Goal: Task Accomplishment & Management: Manage account settings

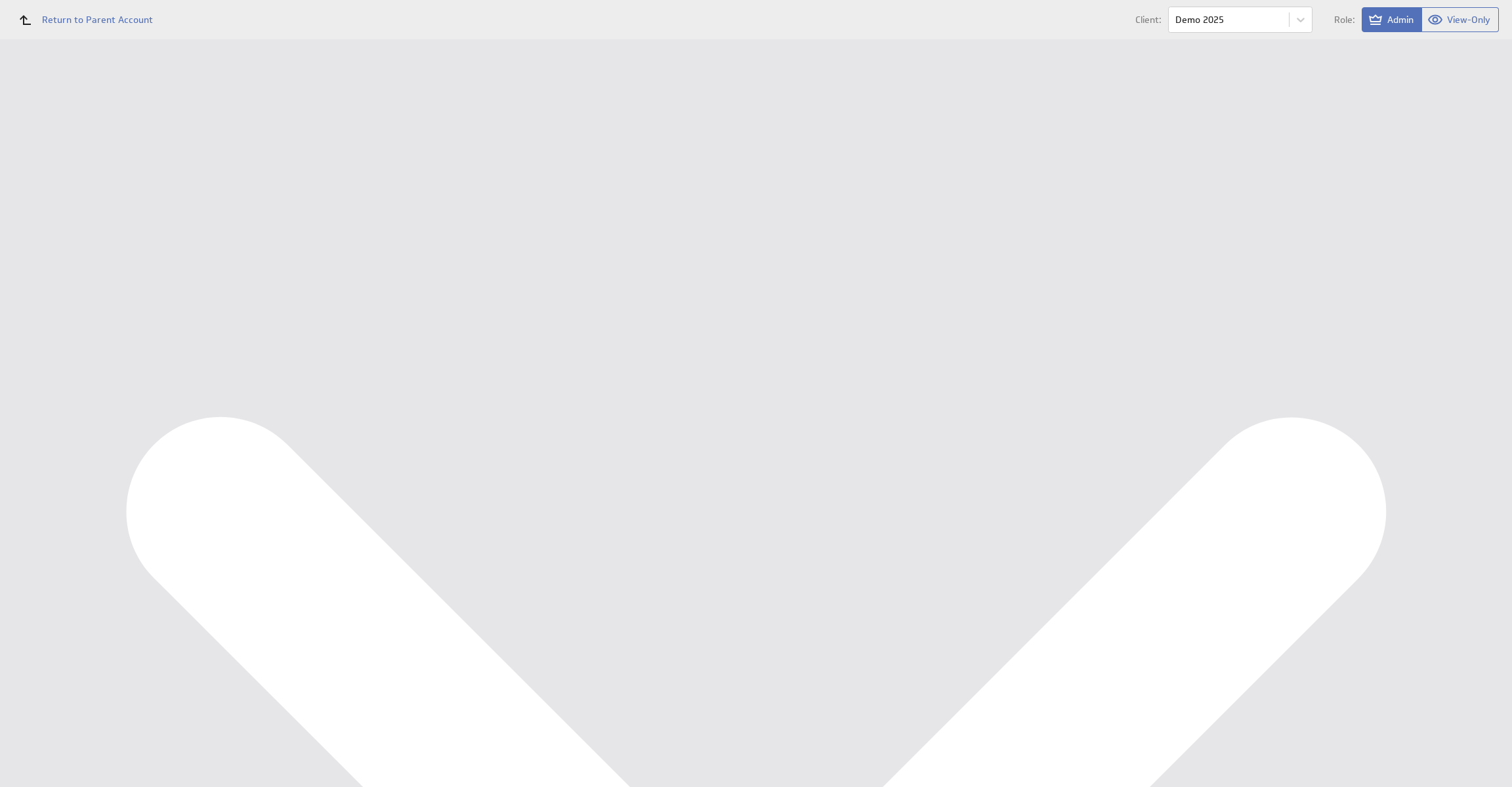
click at [54, 234] on div "Data Sources" at bounding box center [85, 235] width 107 height 15
click at [547, 324] on button "Reconfigure Connection" at bounding box center [544, 331] width 98 height 15
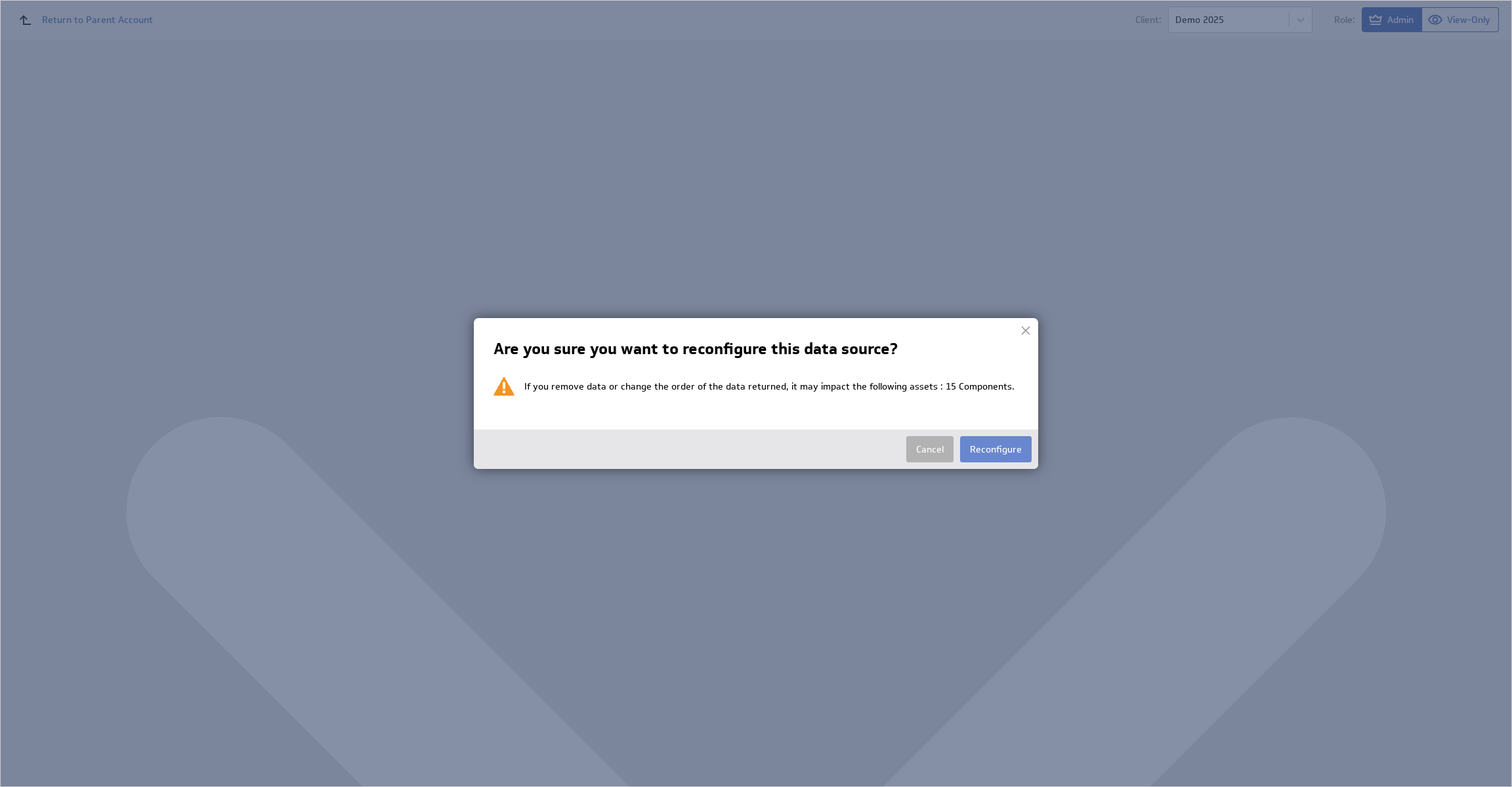
click at [999, 457] on button "Reconfigure" at bounding box center [995, 449] width 71 height 26
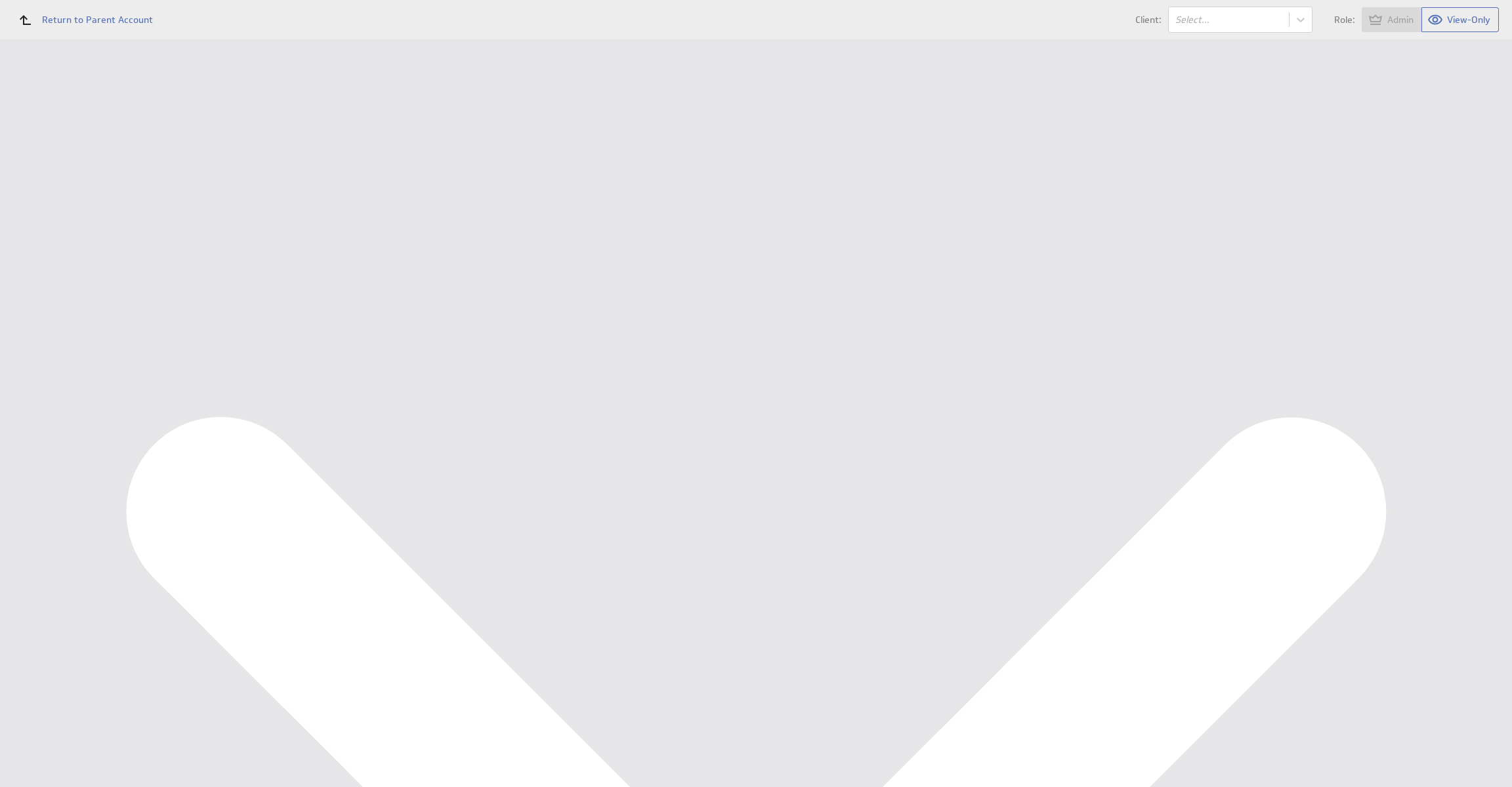
select select "f74406ffcc21735a6d578cb5f8372466"
click at [275, 146] on select "Select account Ondernemersadviseurs B.V. @ Google created Aug 21, 2025 at 8:00 …" at bounding box center [289, 154] width 184 height 24
drag, startPoint x: 274, startPoint y: 193, endPoint x: 280, endPoint y: 202, distance: 10.8
click at [275, 194] on input "Continue" at bounding box center [280, 203] width 57 height 26
click at [372, 542] on div "Copyright © 2025 Klipfolio Inc. Trust & Terms of Use Powered by" at bounding box center [841, 539] width 1341 height 46
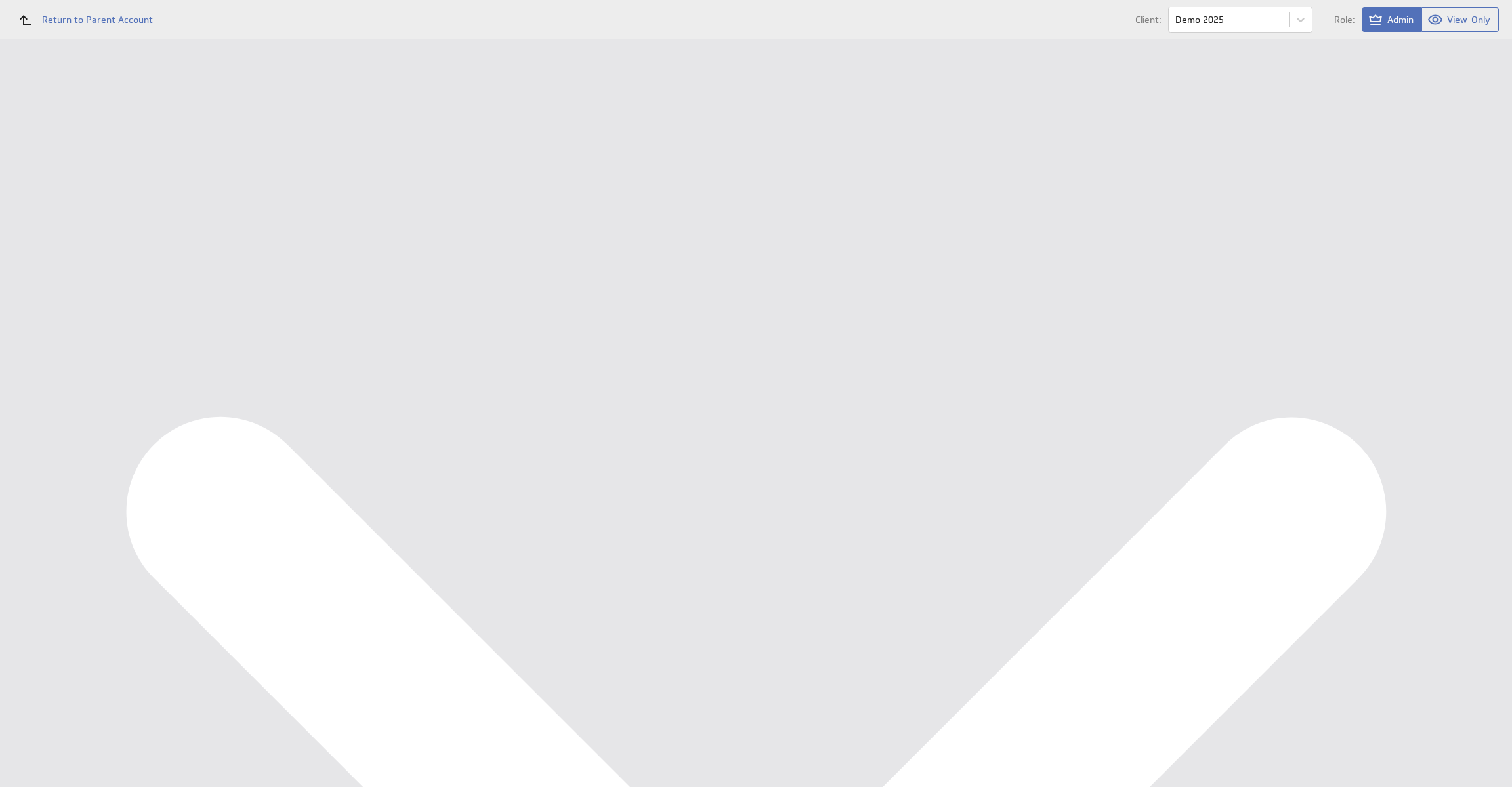
click at [213, 75] on link at bounding box center [207, 79] width 20 height 20
click at [570, 332] on button "Reconfigure Connection" at bounding box center [544, 331] width 98 height 15
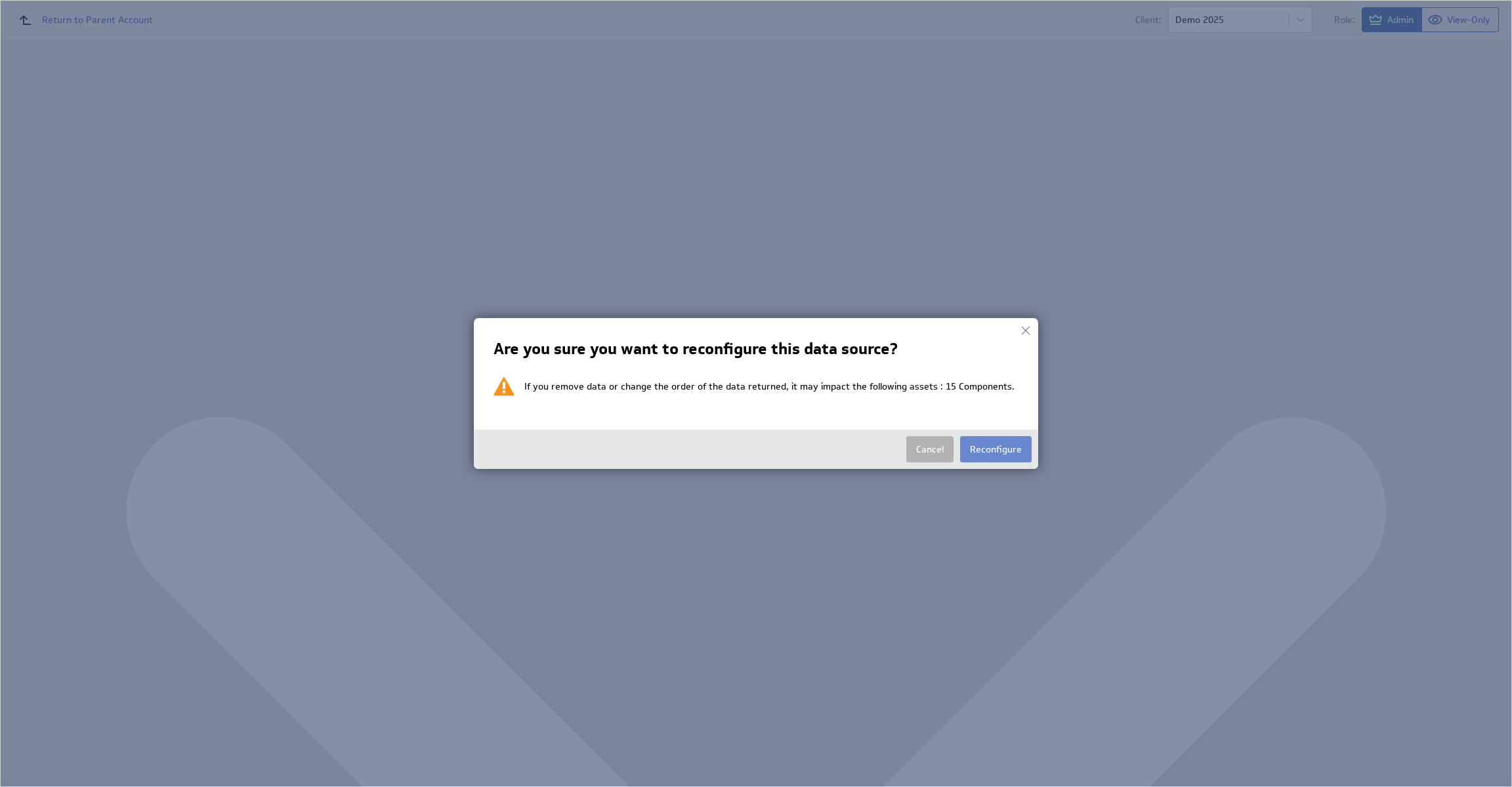
click at [973, 460] on button "Reconfigure" at bounding box center [995, 449] width 71 height 26
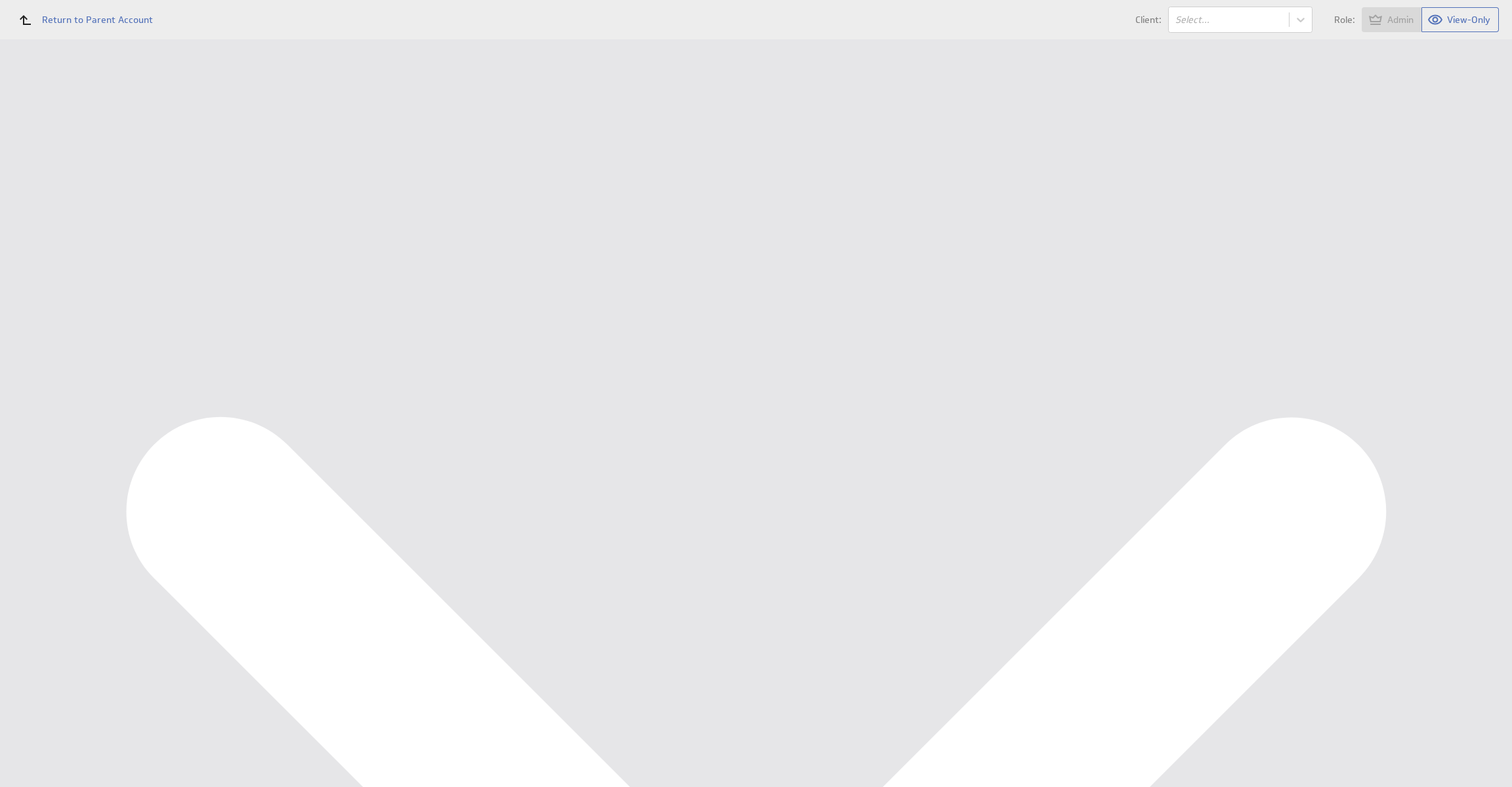
click at [319, 146] on select "Select account Ondernemersadviseurs B.V. @ Google created [DATE] 8:00 AM GMT + …" at bounding box center [289, 154] width 184 height 24
select select "create_token"
select select
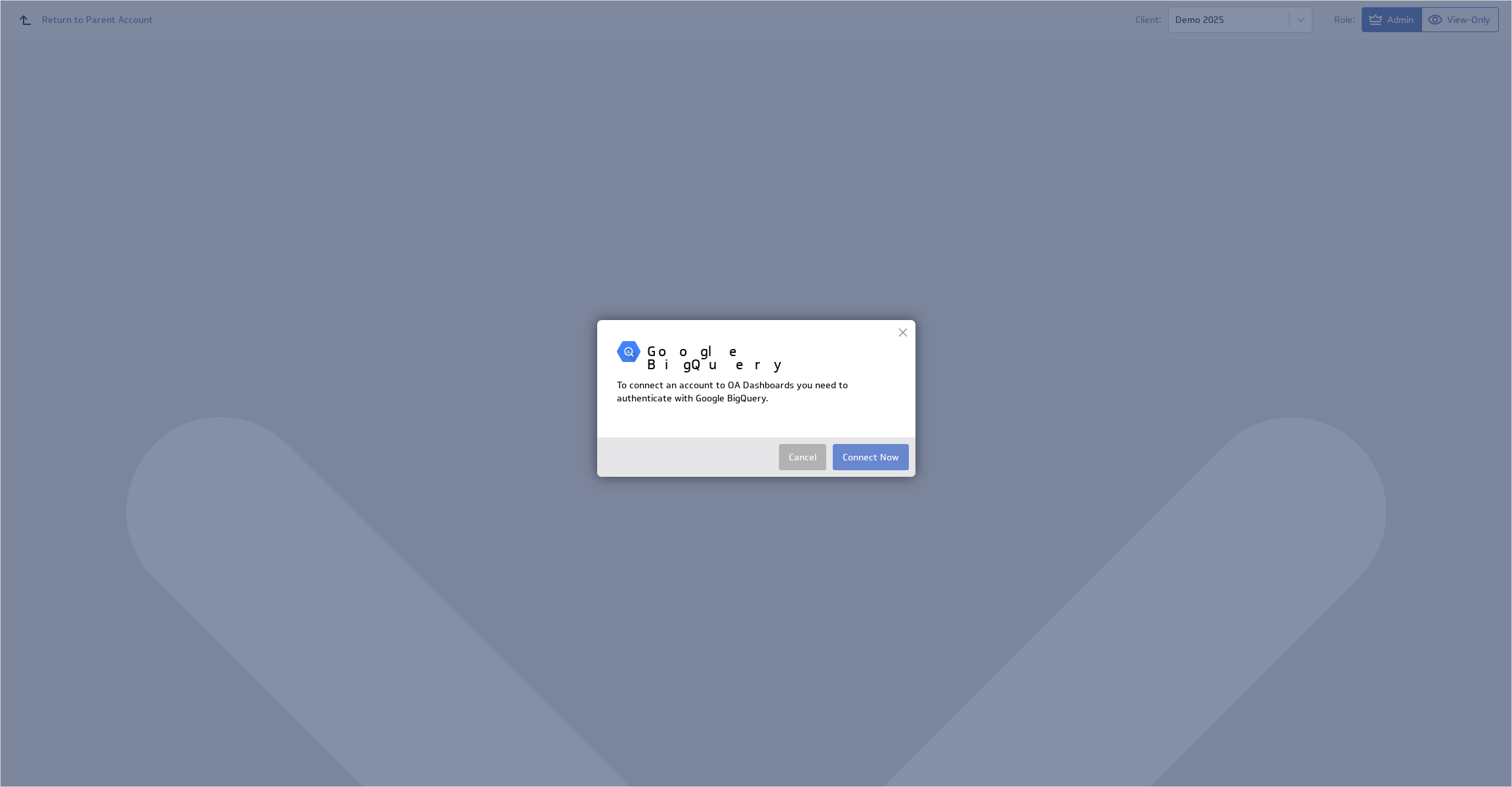
click at [862, 446] on button "Connect Now" at bounding box center [870, 457] width 76 height 26
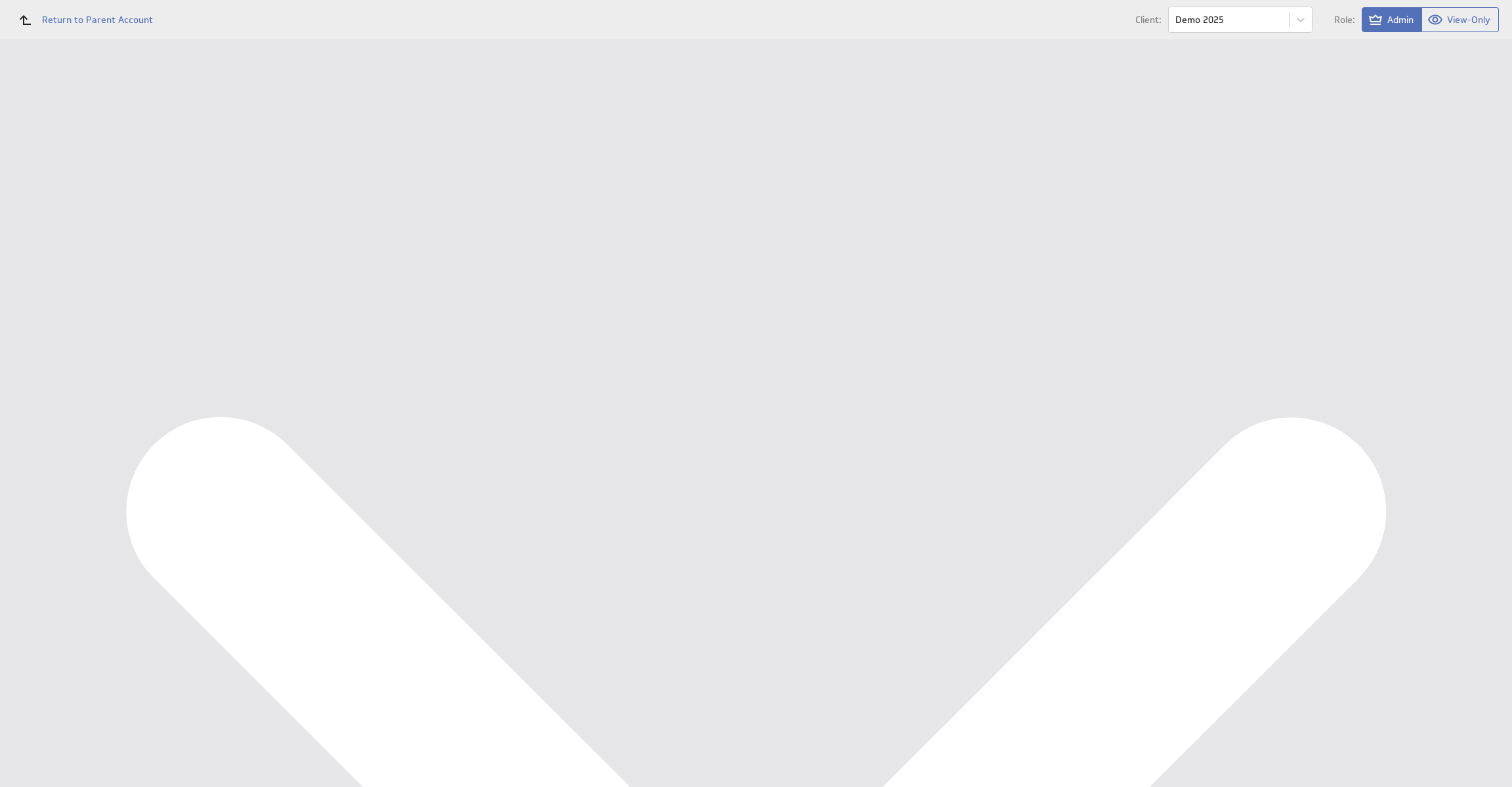
type input "Ondernemersadviseurs B.V. @ Google created Aug 21, 2025 at 4:29 PM CEST"
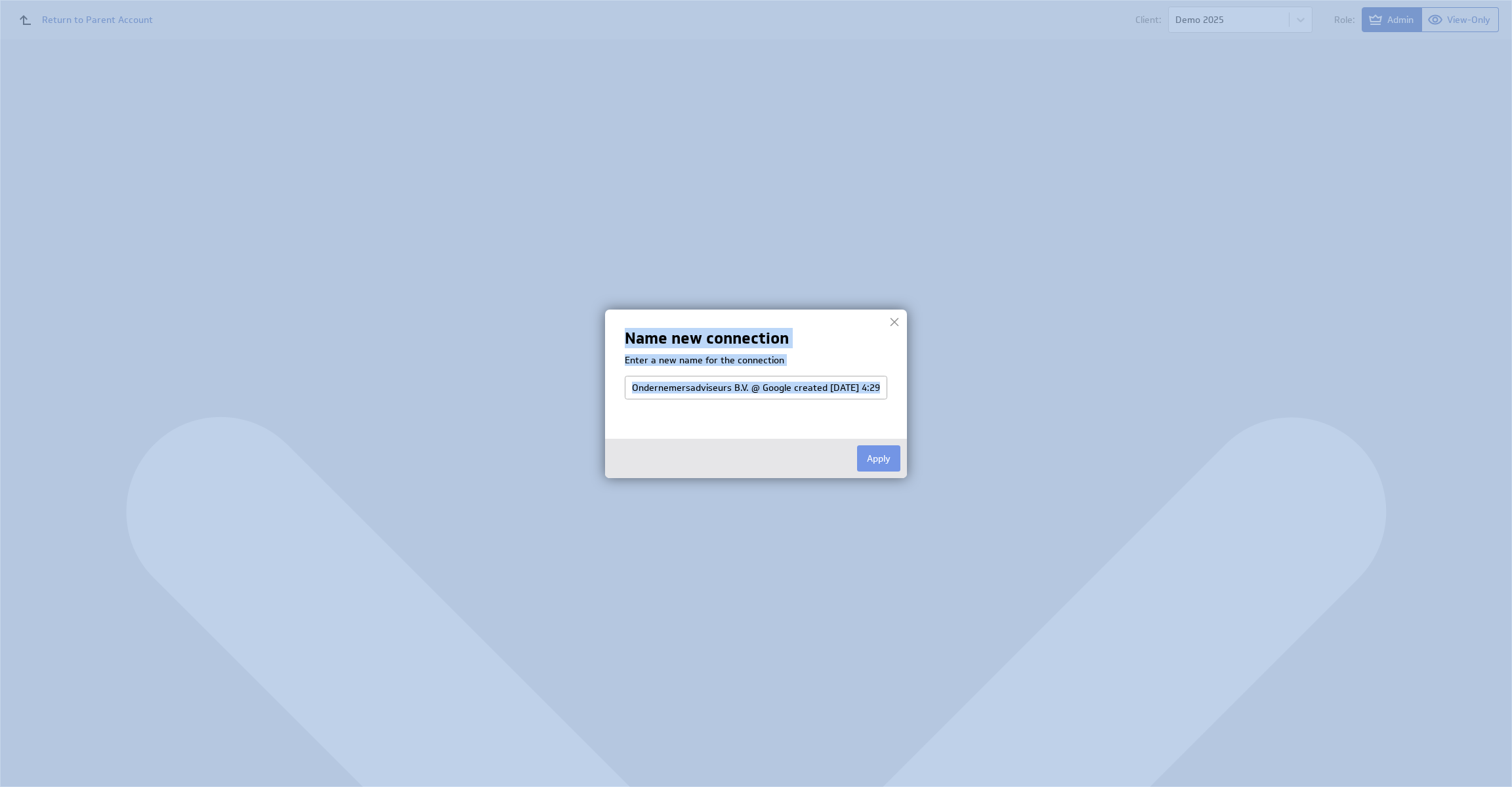
click at [914, 469] on body "Return to Parent Account Client: Demo 2025 Role: Admin View-Only (no message) D…" at bounding box center [756, 394] width 1512 height 787
click at [894, 461] on button "Apply" at bounding box center [879, 459] width 43 height 26
select select "1abc4c5596324335273be6a357a295c4"
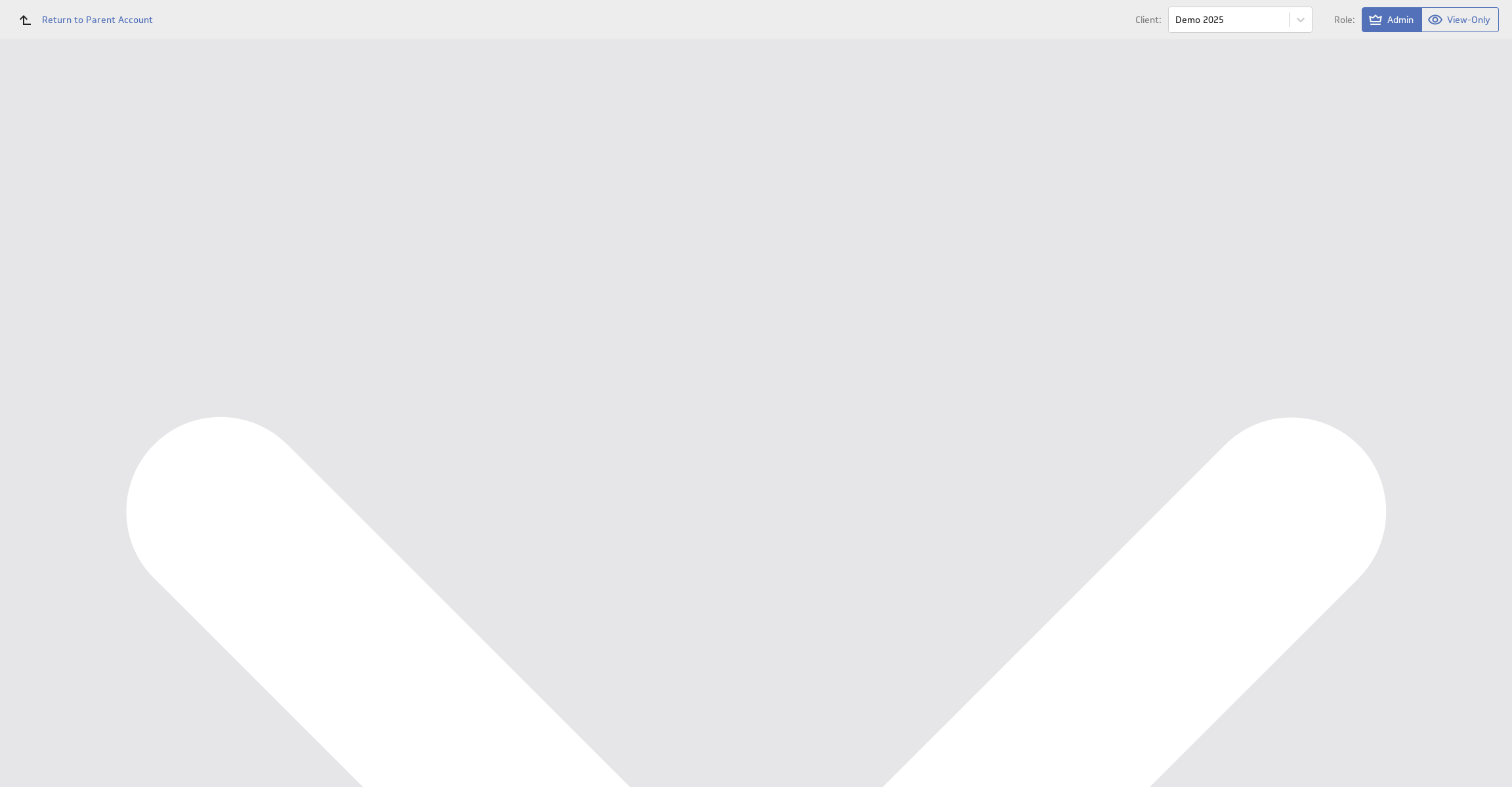
click at [280, 204] on input "Continue" at bounding box center [280, 203] width 57 height 26
click at [274, 707] on input "Done" at bounding box center [271, 694] width 42 height 26
click at [25, 228] on div "Data Sources" at bounding box center [85, 235] width 171 height 29
click at [524, 325] on button "Reconfigure Connection" at bounding box center [544, 331] width 98 height 15
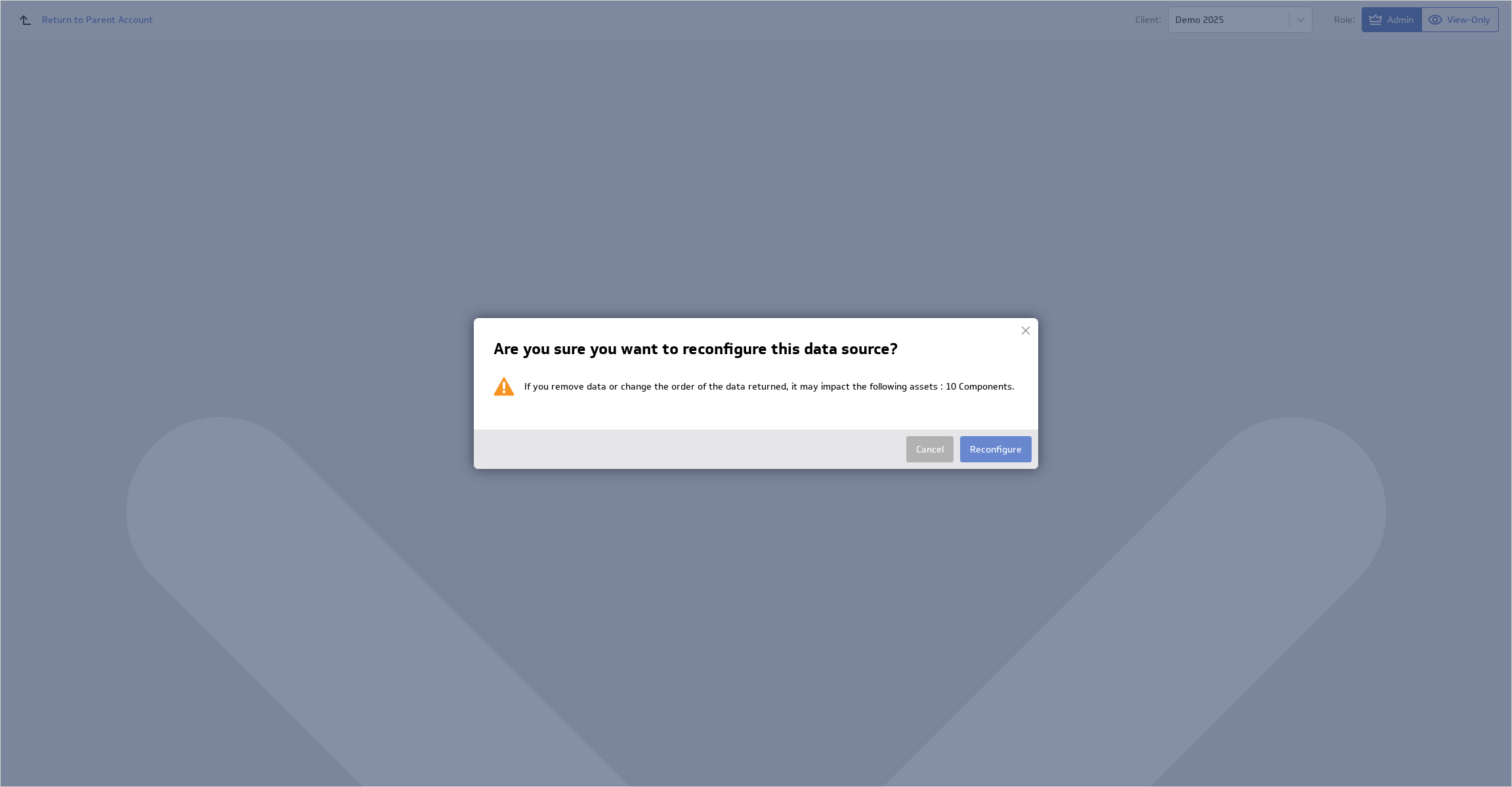
click at [993, 457] on button "Reconfigure" at bounding box center [995, 449] width 71 height 26
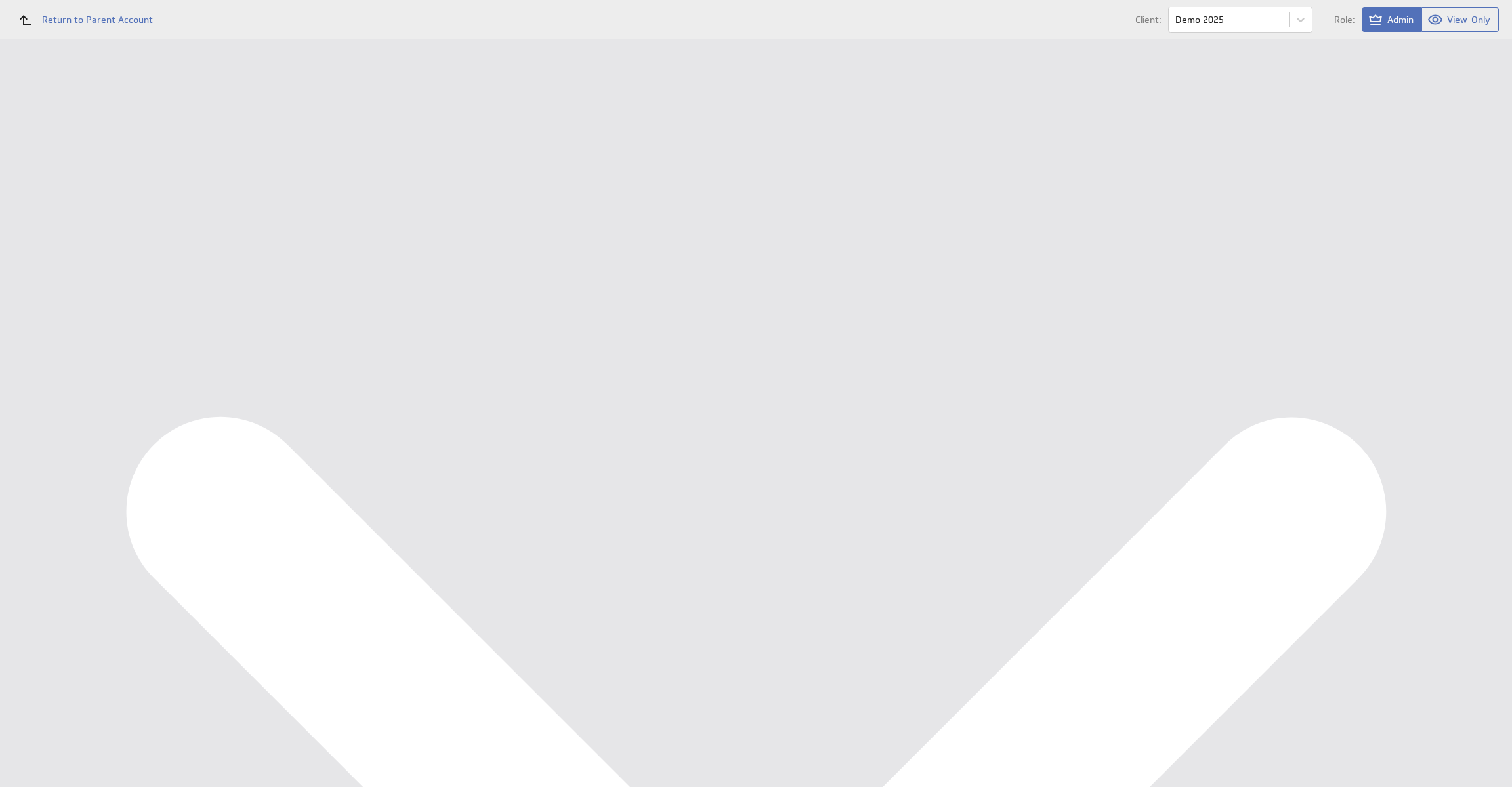
click at [272, 147] on select "Select account Ondernemersadviseurs B.V. @ Google created Aug 21, 2025 at 8:00 …" at bounding box center [289, 154] width 184 height 24
select select "1abc4c5596324335273be6a357a295c4"
click at [292, 210] on input "Continue" at bounding box center [280, 203] width 57 height 26
click at [292, 719] on div "Edit Data Source: OA BigQuery OpeningBalance Query Is this the data you're look…" at bounding box center [841, 355] width 1315 height 728
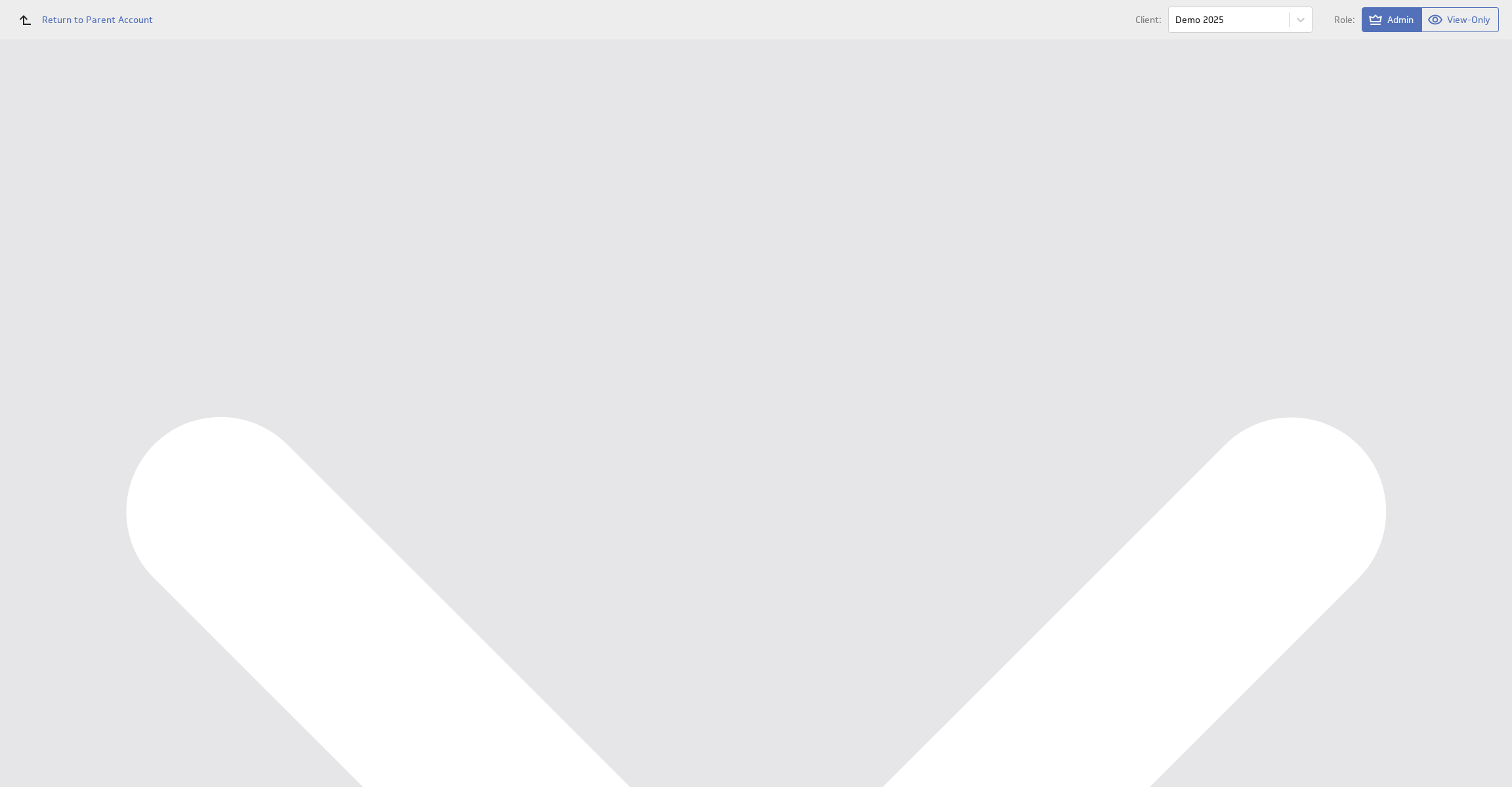
click at [283, 707] on input "Done" at bounding box center [271, 694] width 42 height 26
click at [96, 157] on div "Management Dashboard" at bounding box center [85, 152] width 171 height 22
click at [69, 222] on div "Data Sources" at bounding box center [85, 235] width 171 height 29
click at [216, 154] on button "Queue for refresh" at bounding box center [245, 147] width 96 height 26
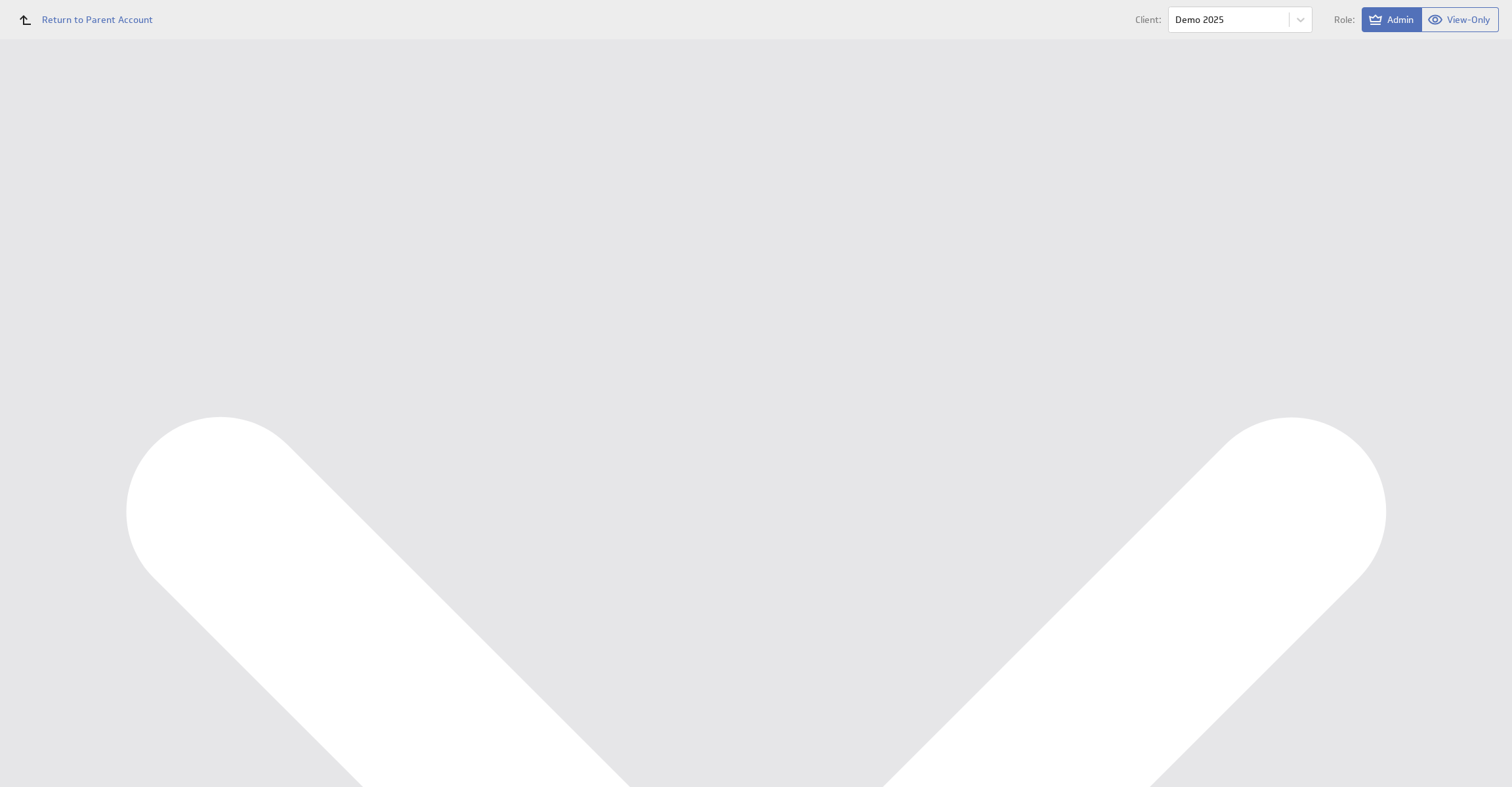
click at [105, 155] on div "Management Dashboard" at bounding box center [98, 152] width 132 height 12
click at [59, 227] on div "Data Sources" at bounding box center [85, 235] width 171 height 29
click at [522, 330] on button "Reconfigure Connection" at bounding box center [544, 331] width 98 height 15
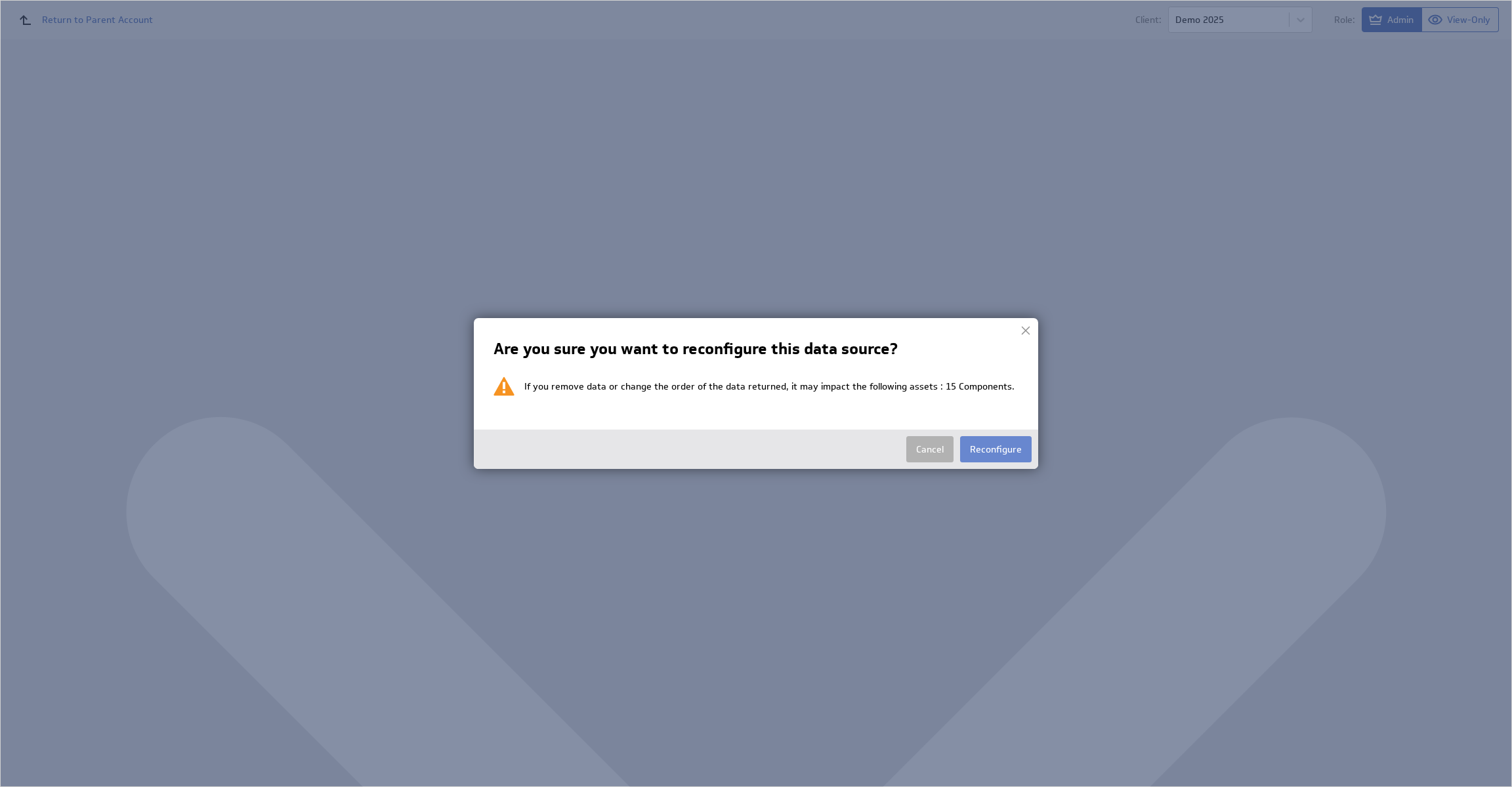
click at [1013, 446] on button "Reconfigure" at bounding box center [995, 449] width 71 height 26
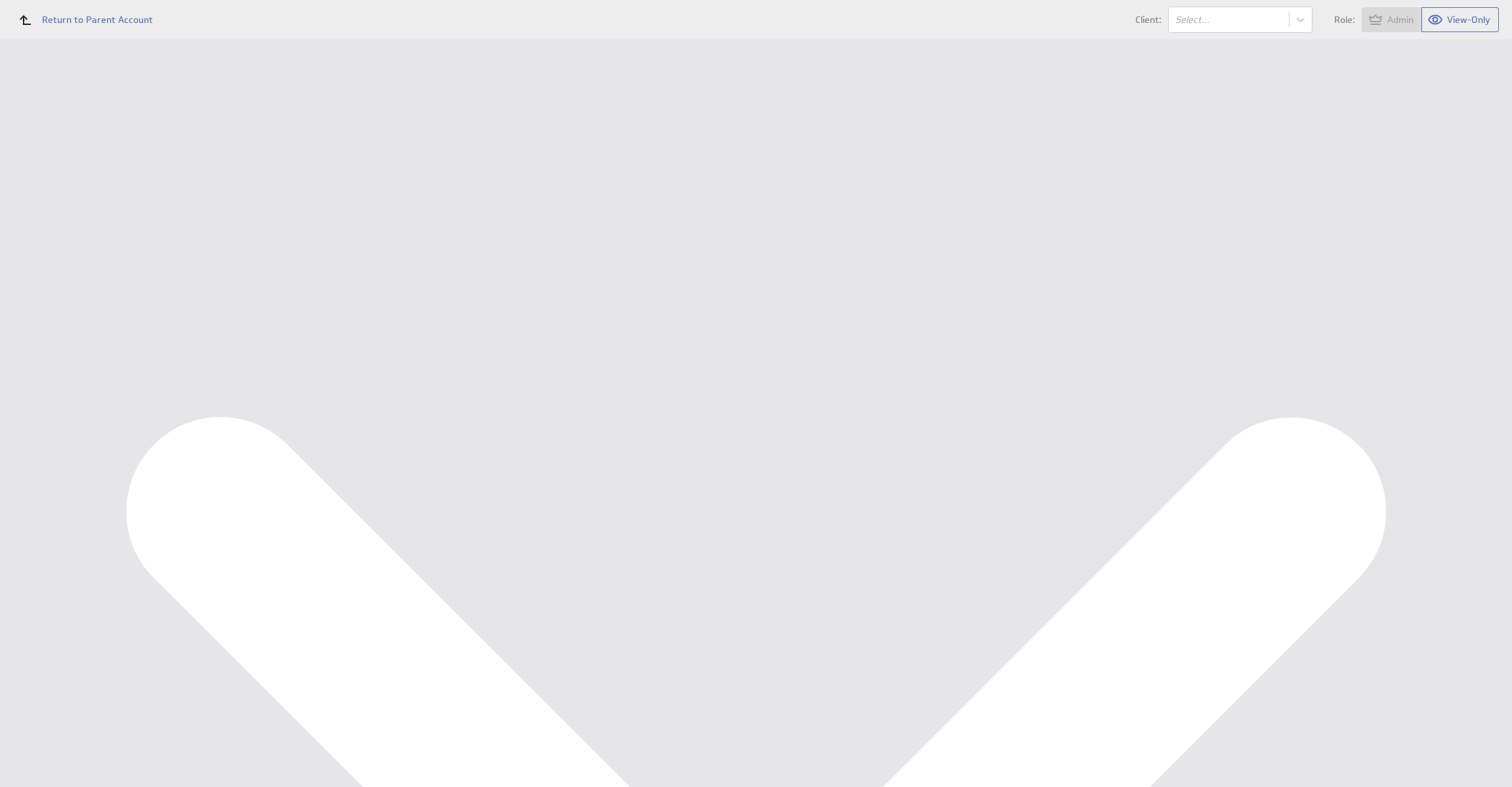
select select "1abc4c5596324335273be6a357a295c4"
click at [286, 203] on input "Continue" at bounding box center [280, 203] width 57 height 26
click at [277, 716] on input "Done" at bounding box center [271, 703] width 42 height 26
click at [92, 149] on div "Management Dashboard" at bounding box center [98, 152] width 132 height 12
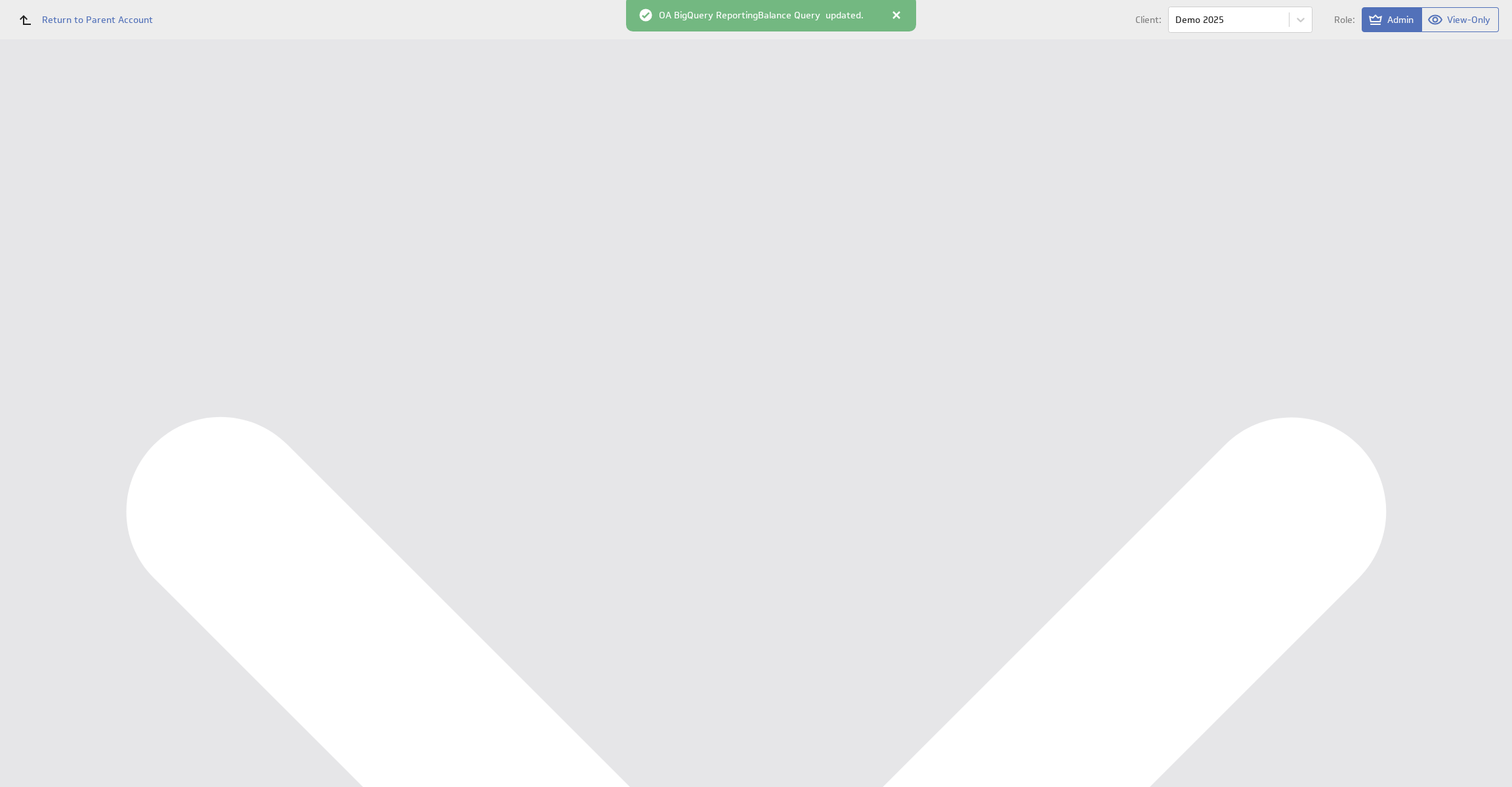
click at [92, 149] on div "Management Dashboard" at bounding box center [98, 152] width 132 height 12
click at [76, 237] on div "Data Sources" at bounding box center [85, 235] width 107 height 15
click at [274, 145] on button "Queue for refresh" at bounding box center [245, 147] width 96 height 26
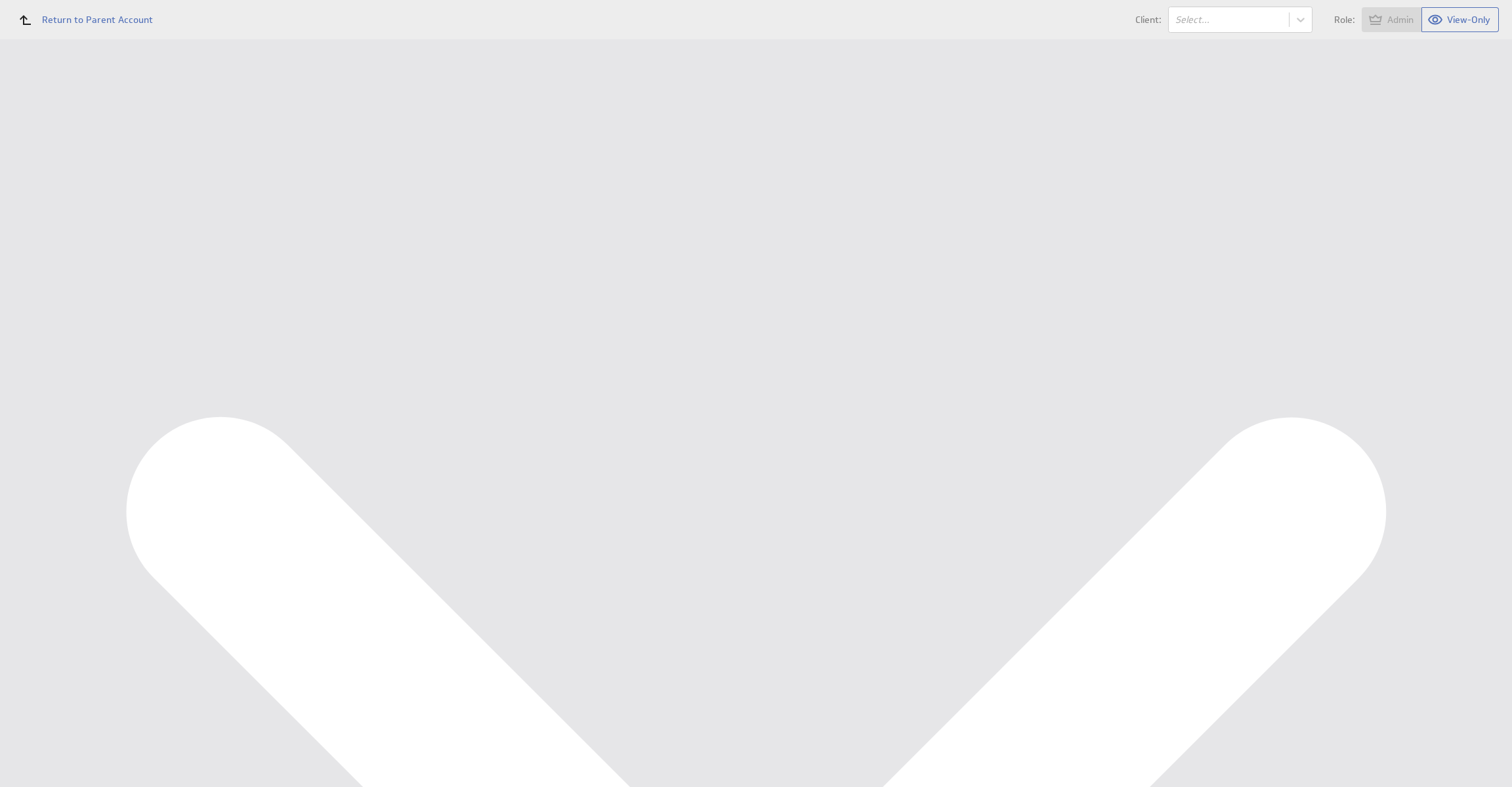
click at [568, 326] on button "Reconfigure Connection" at bounding box center [544, 331] width 98 height 15
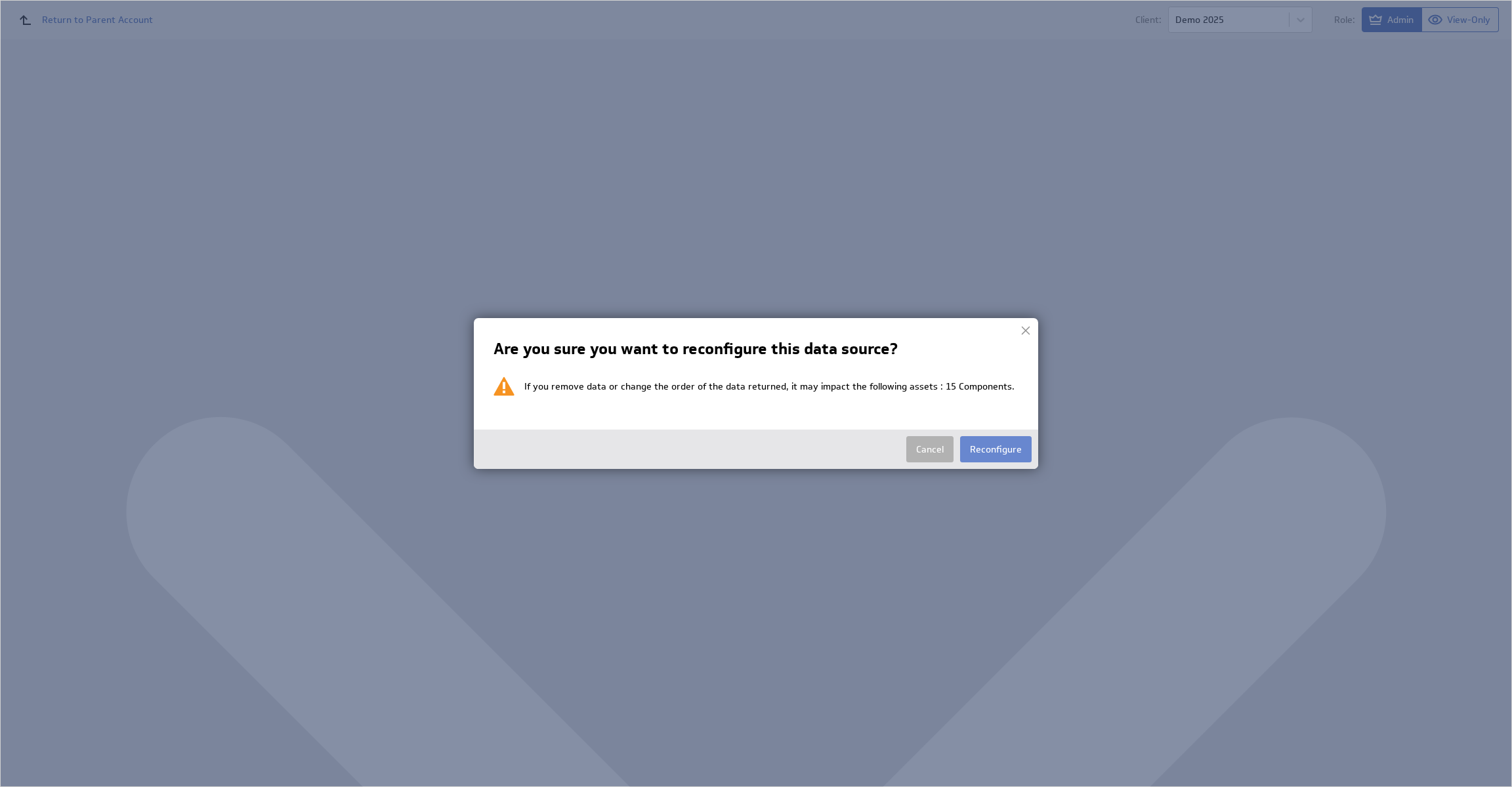
click at [1012, 450] on button "Reconfigure" at bounding box center [995, 449] width 71 height 26
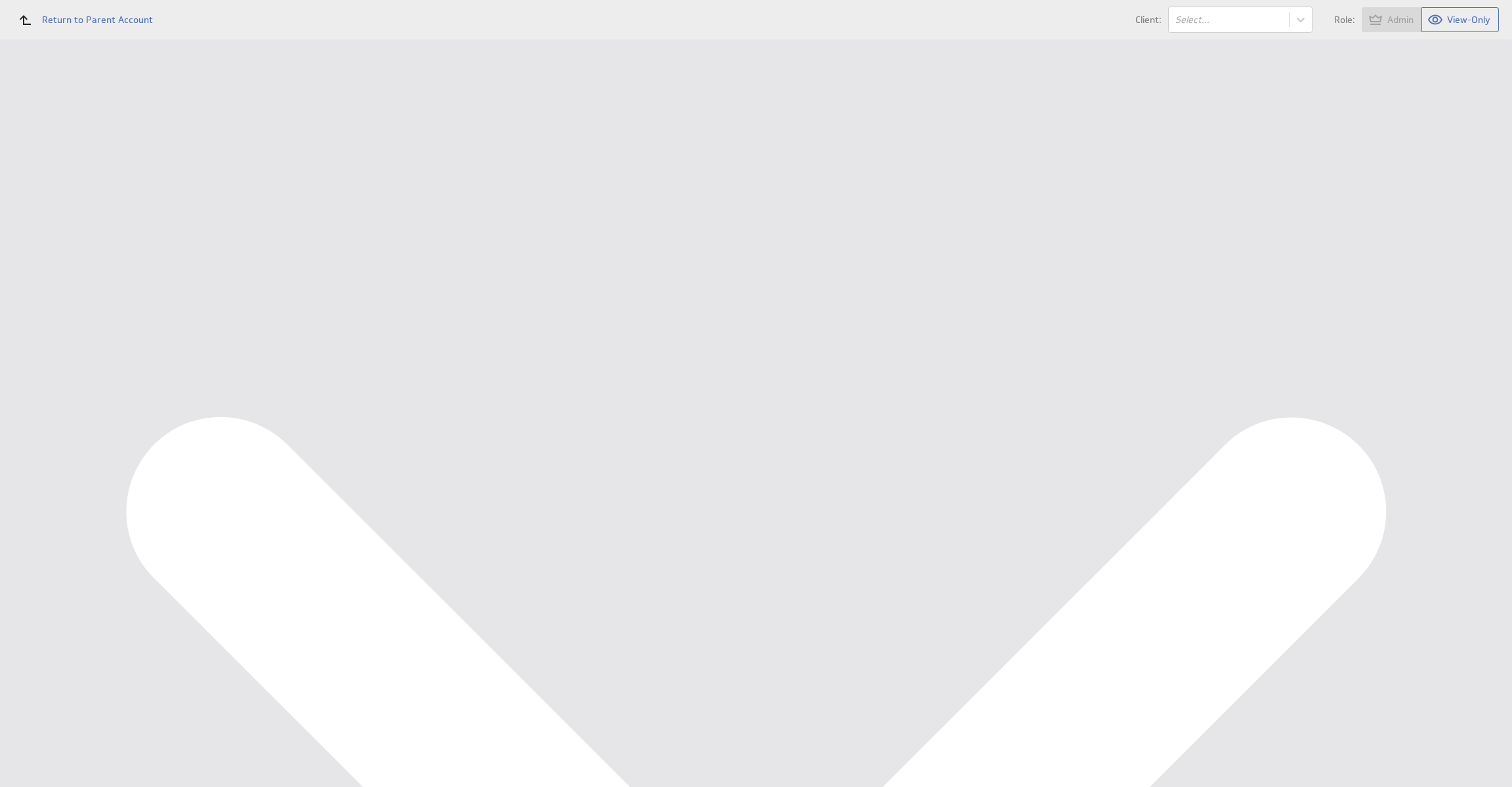
select select "1abc4c5596324335273be6a357a295c4"
click at [295, 195] on input "Continue" at bounding box center [280, 203] width 57 height 26
click at [288, 463] on div "Edit Data Source: OA BigQuery ReportingBalance Query" at bounding box center [841, 260] width 1315 height 417
click at [271, 773] on input "Done" at bounding box center [271, 760] width 42 height 26
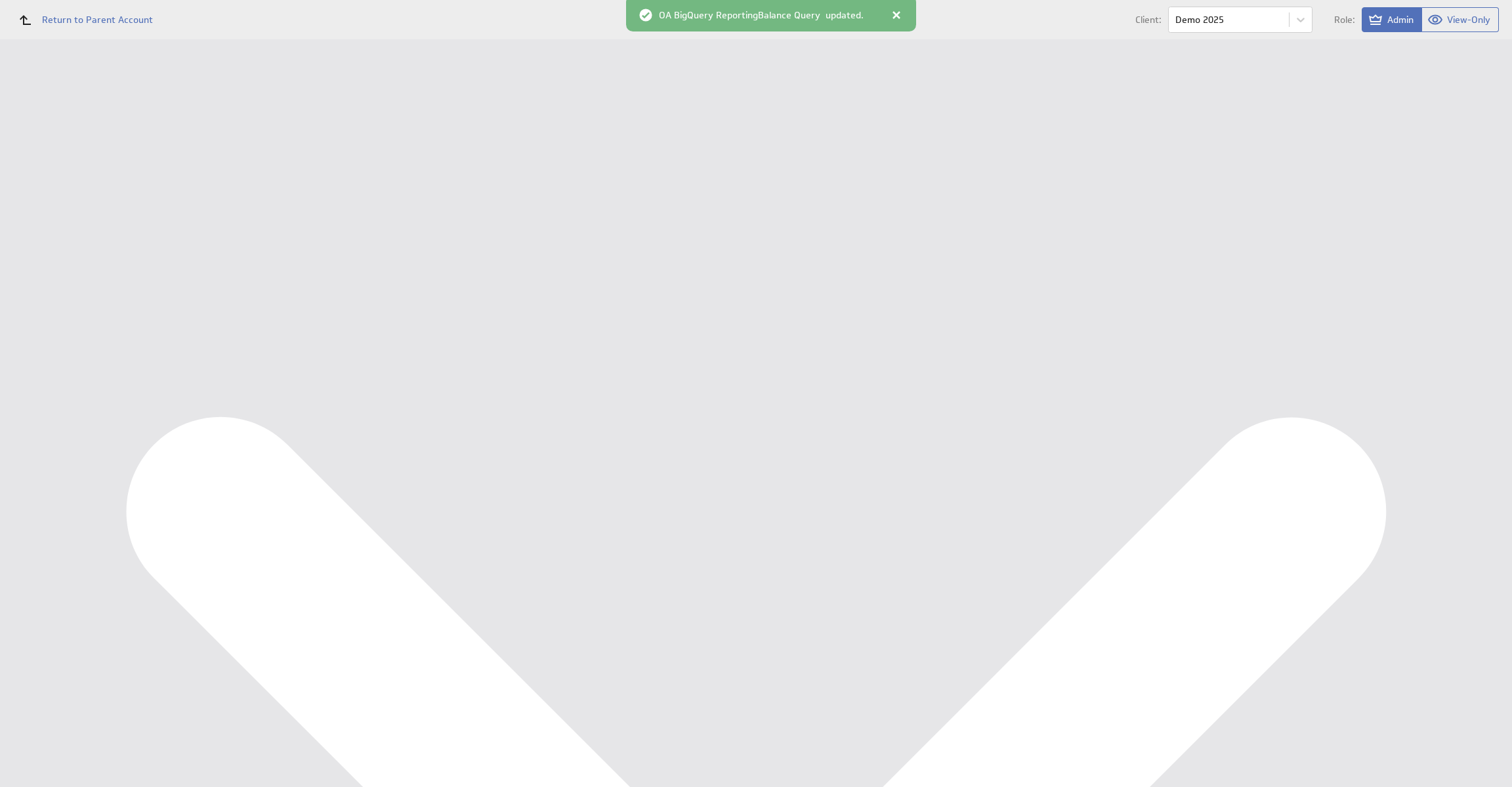
click at [71, 154] on div "Management Dashboard" at bounding box center [98, 152] width 132 height 12
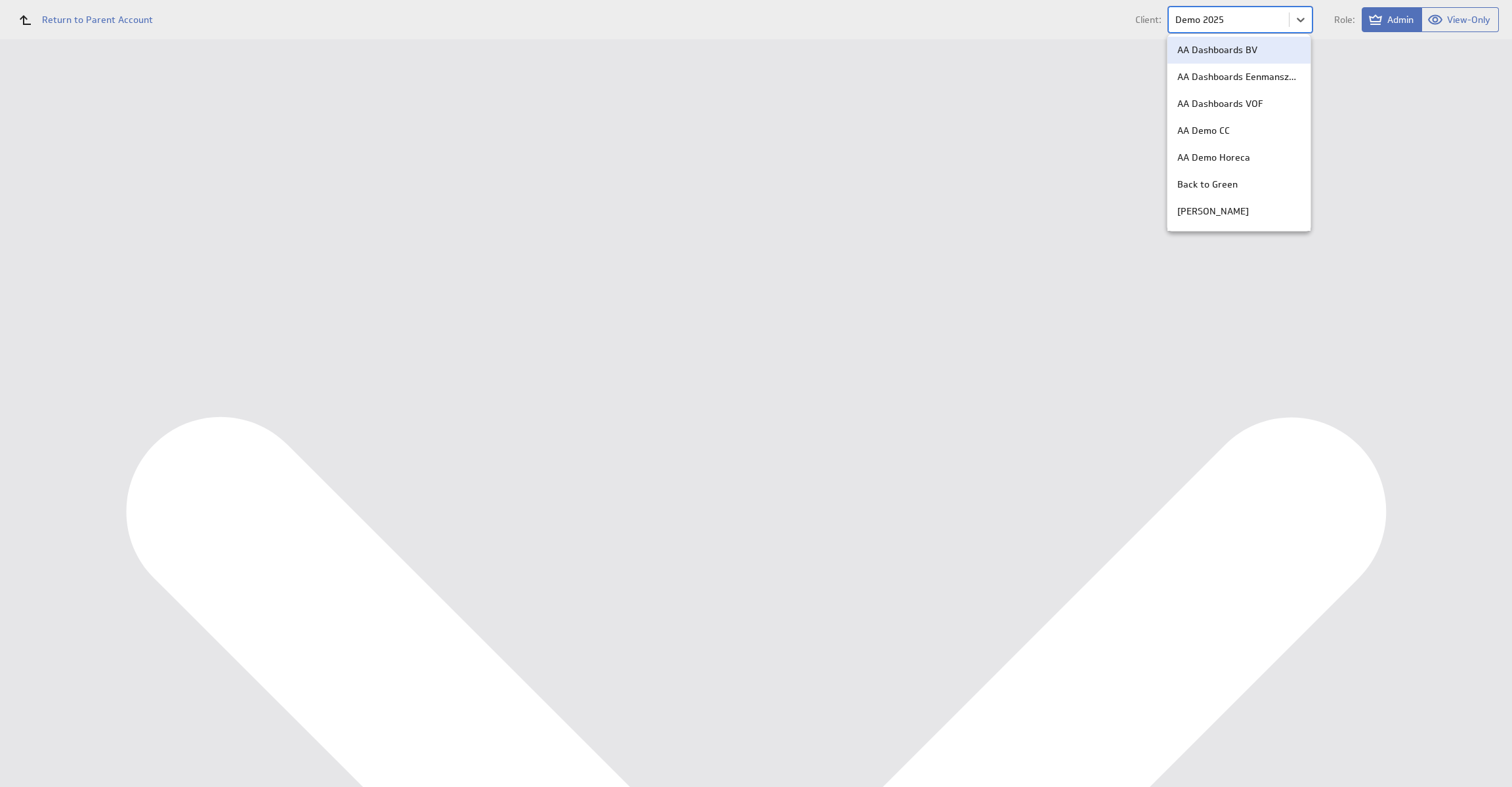
click at [1224, 30] on body "Return to Parent Account Client: option AA Dashboards BV focused, 1 of 36. 36 r…" at bounding box center [756, 394] width 1512 height 787
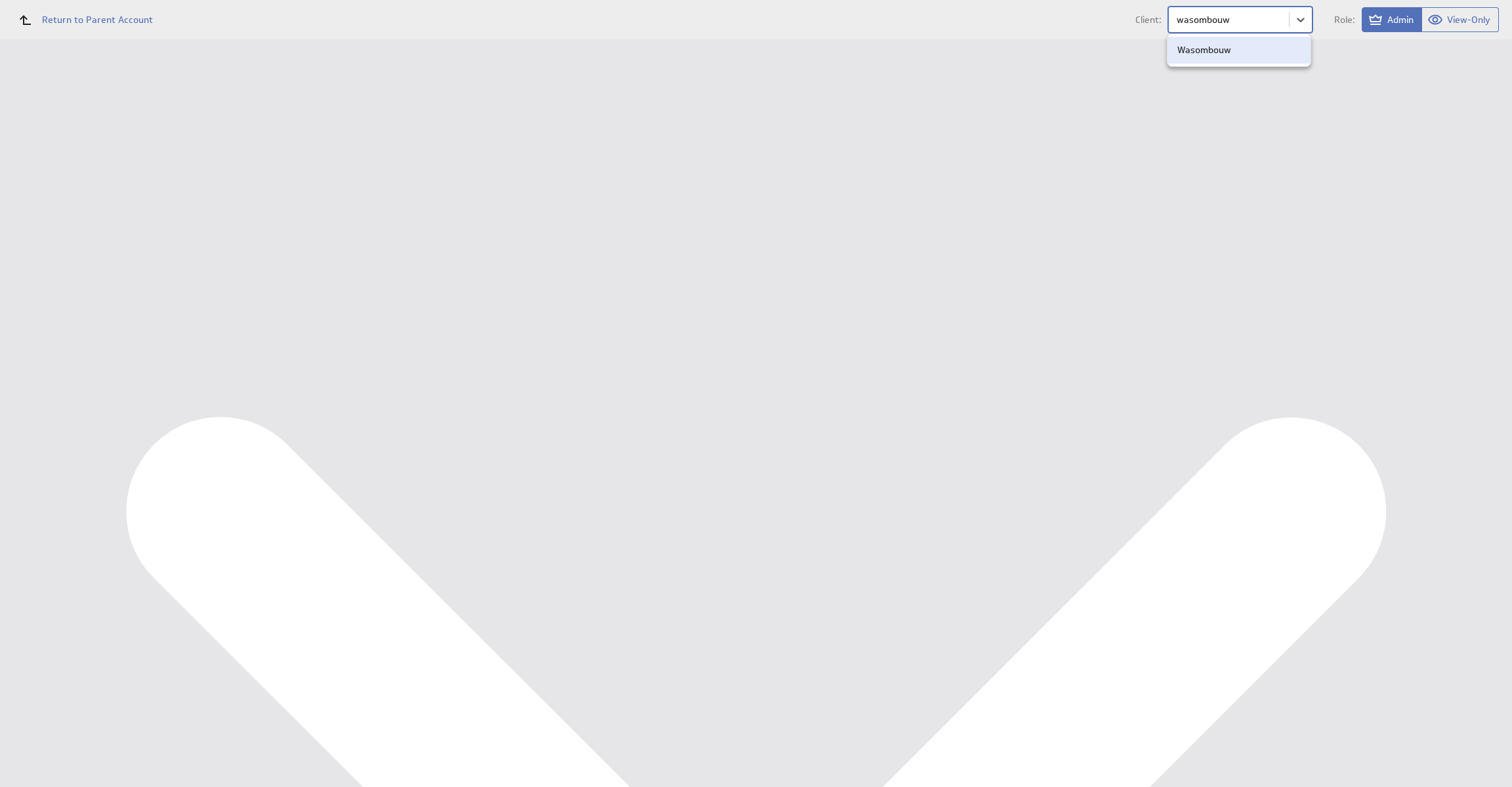
type input "wasombouw"
